Goal: Find specific page/section: Find specific page/section

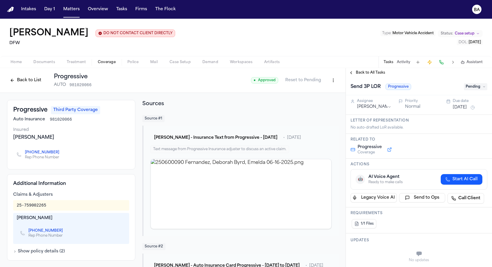
click at [221, 36] on div "[PERSON_NAME] DO NOT CONTACT CLIENT DIRECTLY DO NOT CONTACT DFW Type : Motor Ve…" at bounding box center [246, 37] width 492 height 37
click at [193, 43] on div "[PERSON_NAME] DO NOT CONTACT CLIENT DIRECTLY DO NOT CONTACT DFW Type : Motor Ve…" at bounding box center [246, 37] width 492 height 37
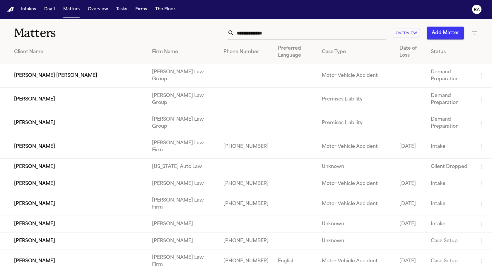
click at [86, 70] on td "[PERSON_NAME] [PERSON_NAME]" at bounding box center [73, 76] width 147 height 24
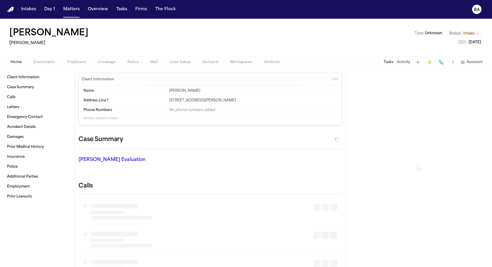
click at [108, 61] on span "Coverage" at bounding box center [107, 62] width 18 height 5
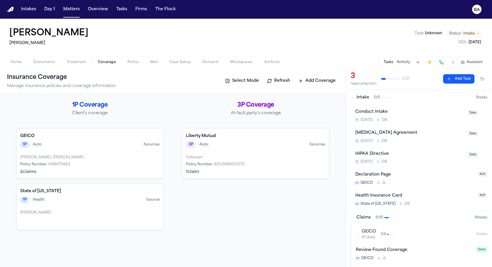
click at [110, 135] on h4 "GEICO" at bounding box center [89, 136] width 139 height 6
